Goal: Task Accomplishment & Management: Complete application form

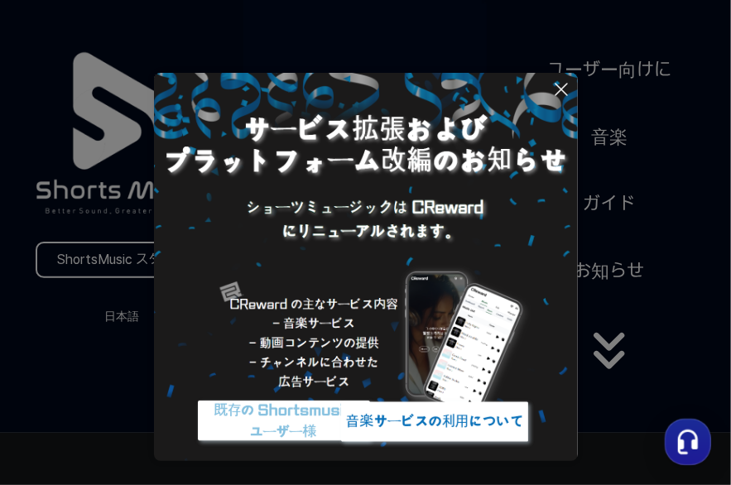
click at [558, 89] on icon at bounding box center [561, 89] width 20 height 20
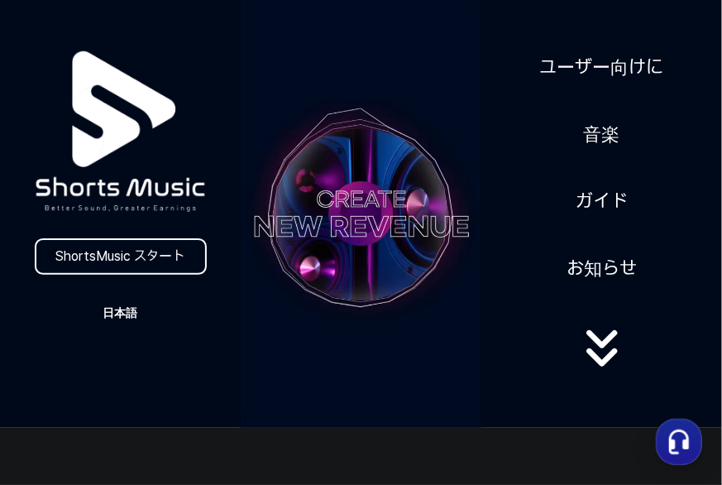
click at [128, 309] on button "日本語" at bounding box center [120, 312] width 79 height 23
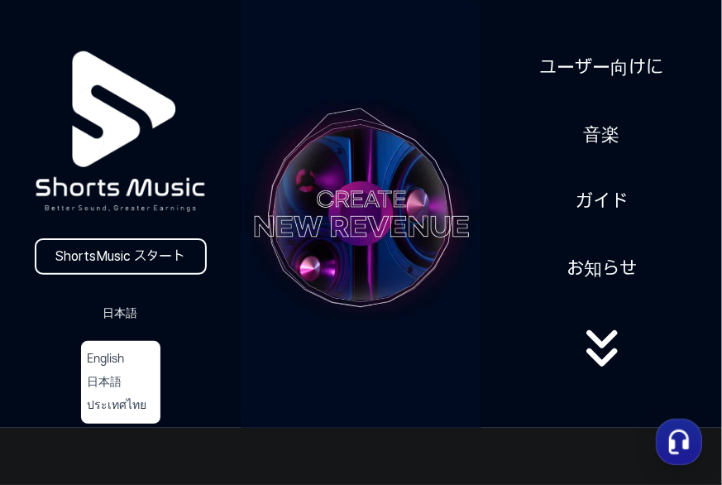
click at [114, 382] on button "日本語" at bounding box center [121, 382] width 66 height 17
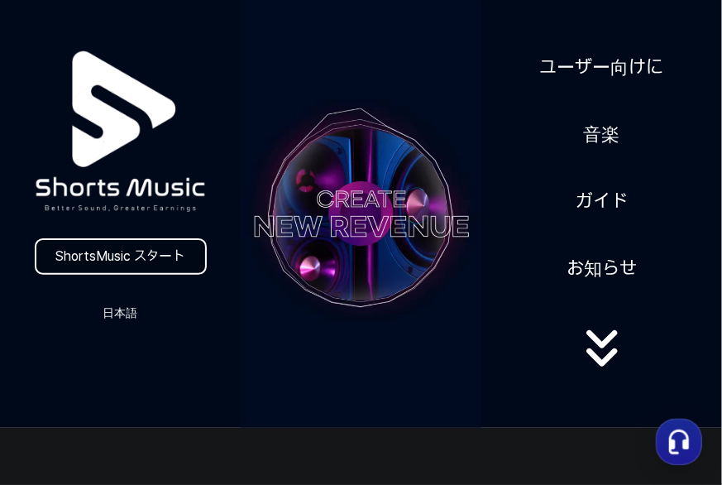
click at [142, 259] on link "ShortsMusic スタート" at bounding box center [121, 256] width 172 height 36
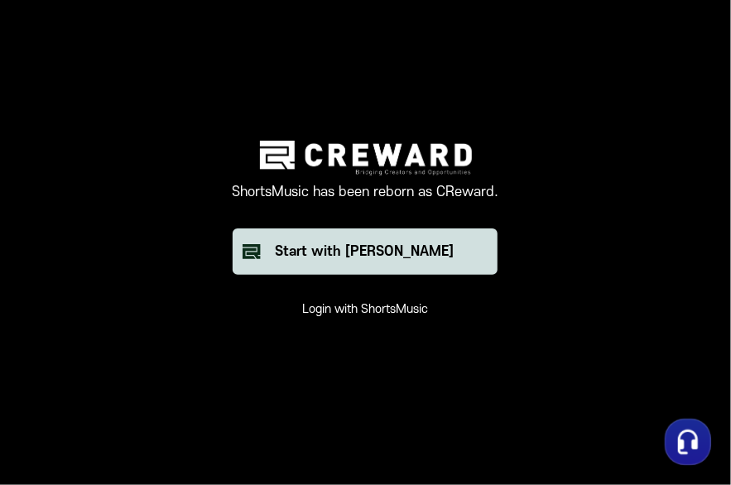
click at [384, 262] on button "Start with [PERSON_NAME]" at bounding box center [365, 251] width 265 height 46
